Goal: Find specific page/section: Find specific page/section

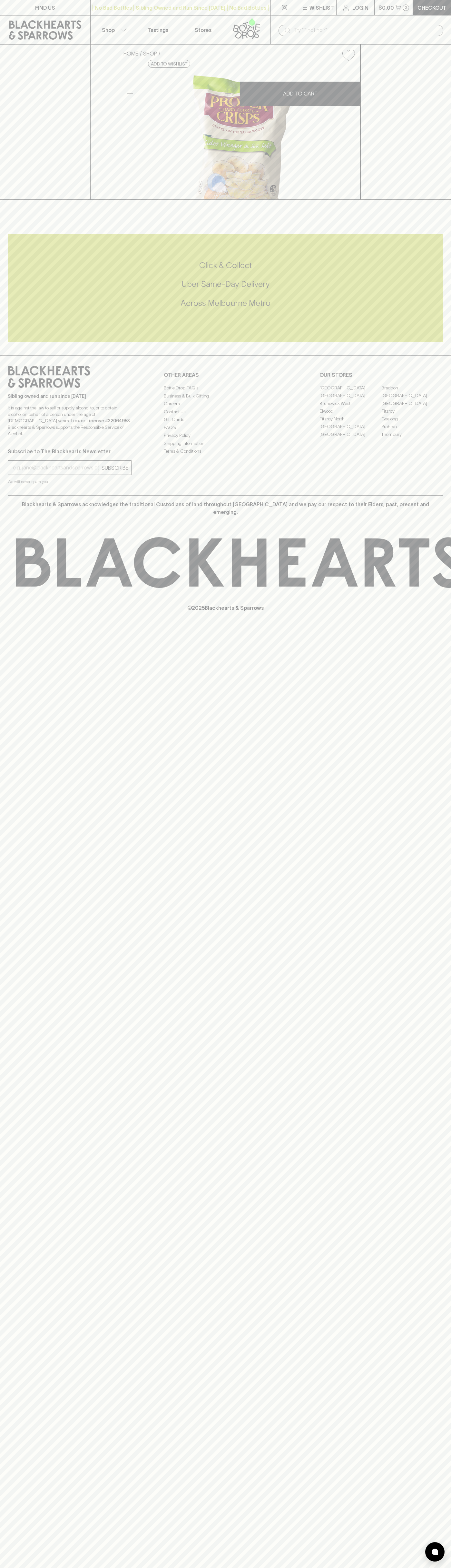
click at [195, 24] on link "Stores" at bounding box center [203, 30] width 45 height 29
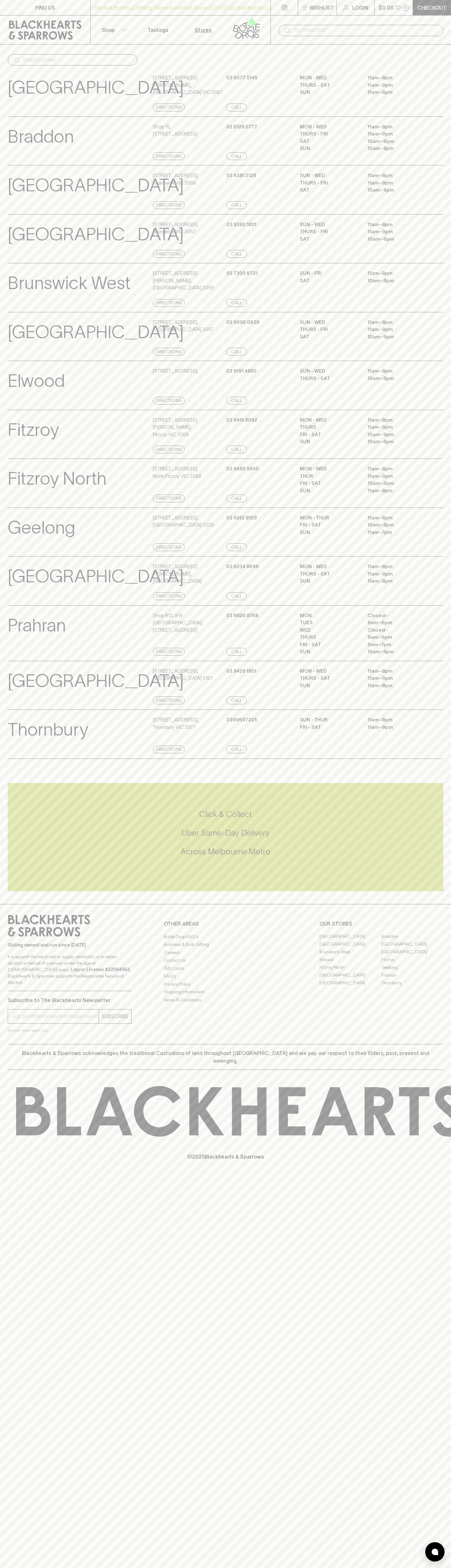
click at [446, 187] on div "Brunswick View Store Details [STREET_ADDRESS] Directions [PHONE_NUMBER] Call SU…" at bounding box center [226, 189] width 451 height 49
click at [360, 1568] on html "FIND US | No Bad Bottles | Sibling Owned and Run Since [DATE] | No Bad Bottles …" at bounding box center [226, 784] width 451 height 1568
click at [30, 1161] on p "© 2025 Blackhearts & Sparrows" at bounding box center [226, 1148] width 451 height 24
